Goal: Information Seeking & Learning: Learn about a topic

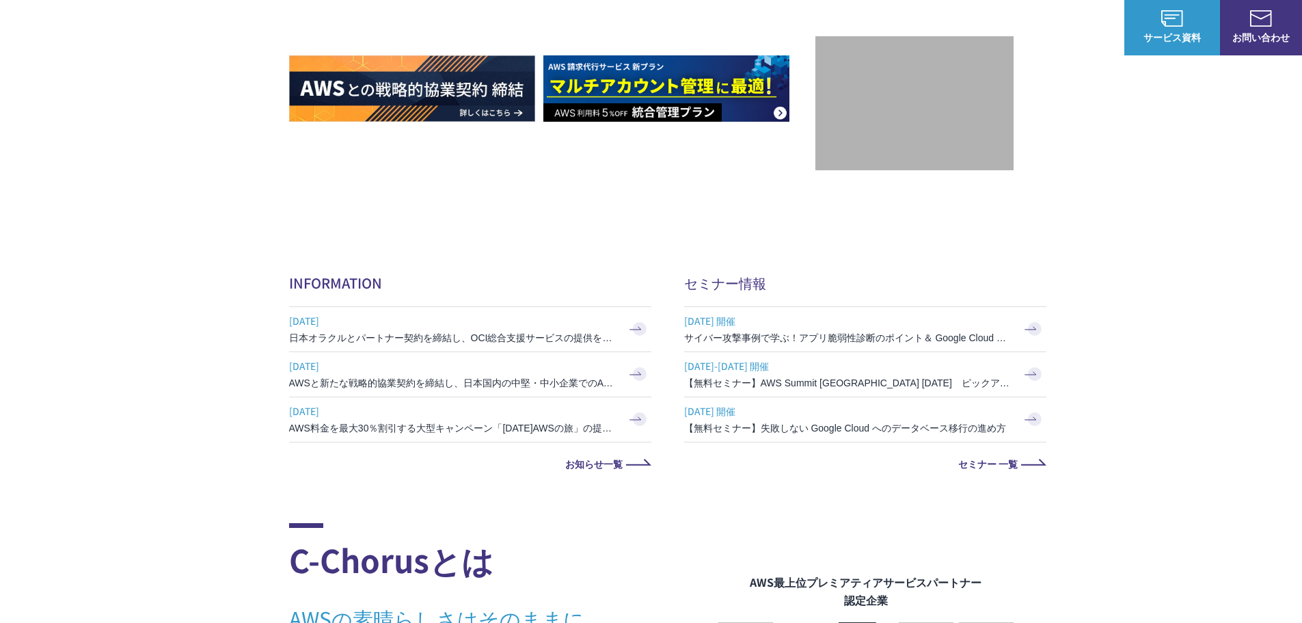
click at [876, 418] on span "[DATE] 開催" at bounding box center [848, 411] width 328 height 21
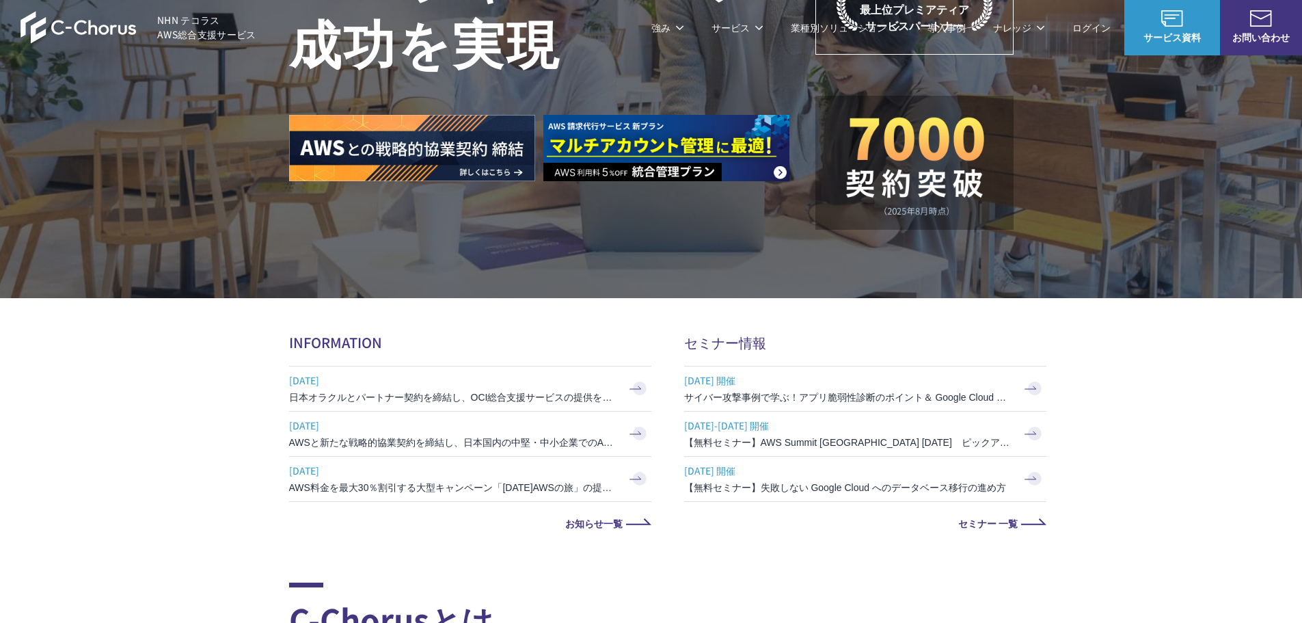
click at [839, 445] on h3 "【無料セミナー】AWS Summit [GEOGRAPHIC_DATA] [DATE]　ピックアップセッション" at bounding box center [848, 442] width 328 height 14
click at [974, 396] on h3 "サイバー攻撃事例で学ぶ！アプリ脆弱性診断のポイント＆ Google Cloud セキュリティ対策" at bounding box center [848, 397] width 328 height 14
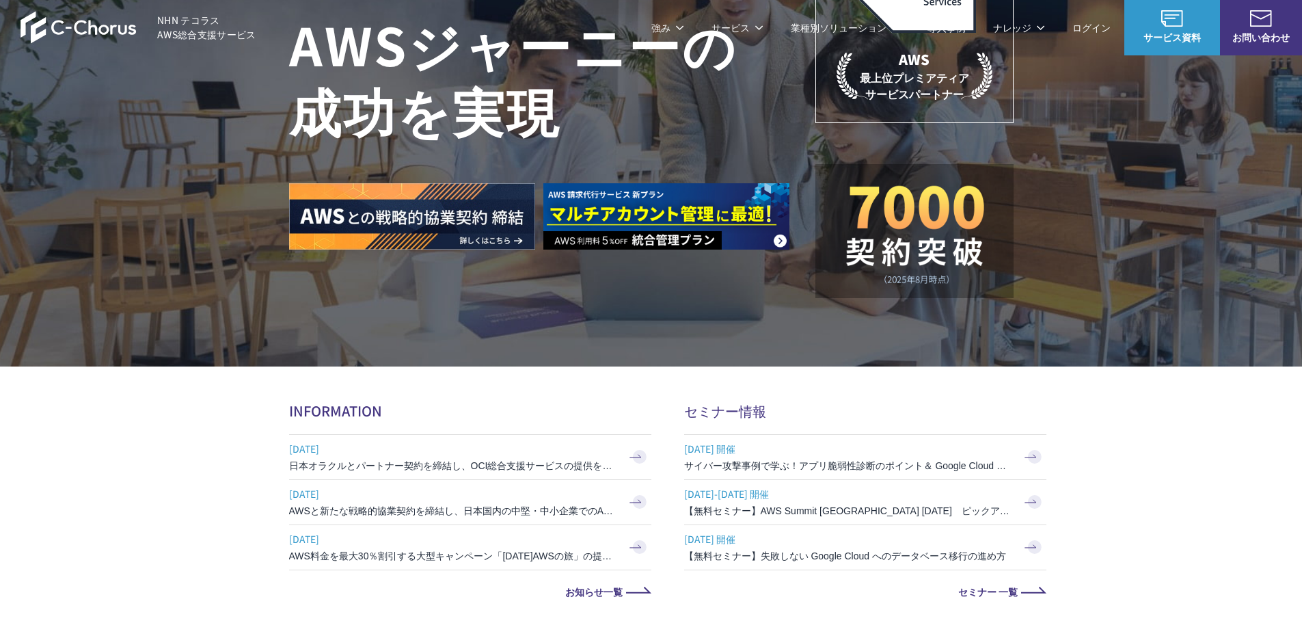
scroll to position [342, 0]
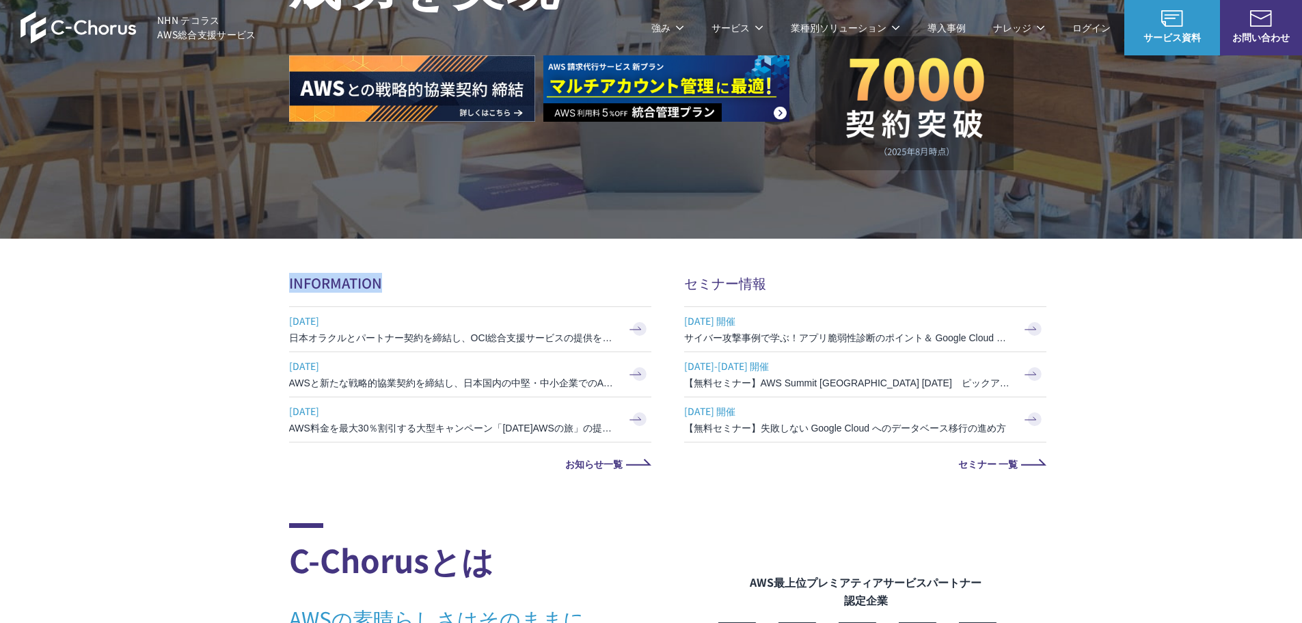
drag, startPoint x: 289, startPoint y: 282, endPoint x: 409, endPoint y: 284, distance: 120.3
click at [409, 284] on h2 "INFORMATION" at bounding box center [470, 283] width 362 height 20
copy h2 "INFORMATION"
